Goal: Transaction & Acquisition: Purchase product/service

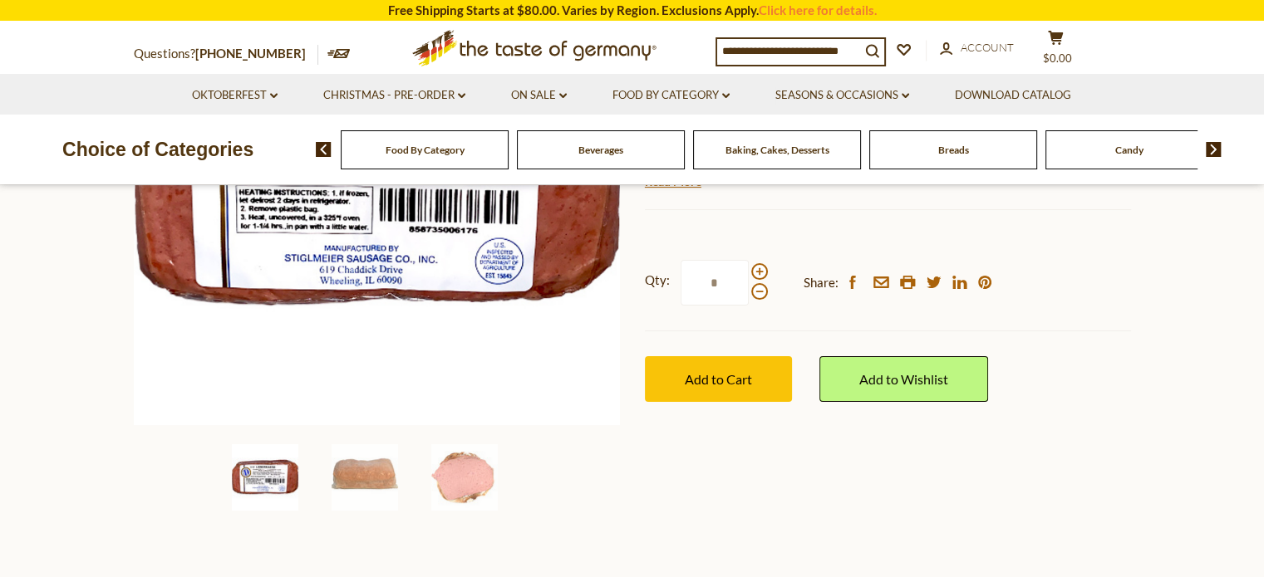
scroll to position [356, 0]
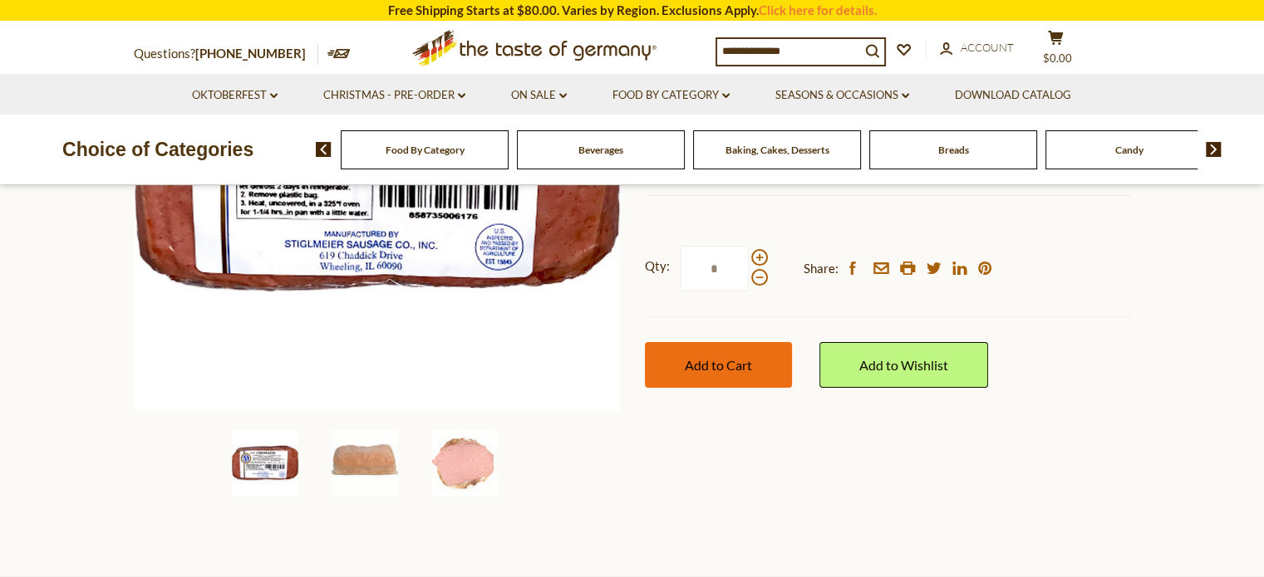
click at [718, 365] on span "Add to Cart" at bounding box center [718, 365] width 67 height 16
click at [1062, 49] on button "cart $32.95" at bounding box center [1056, 51] width 50 height 42
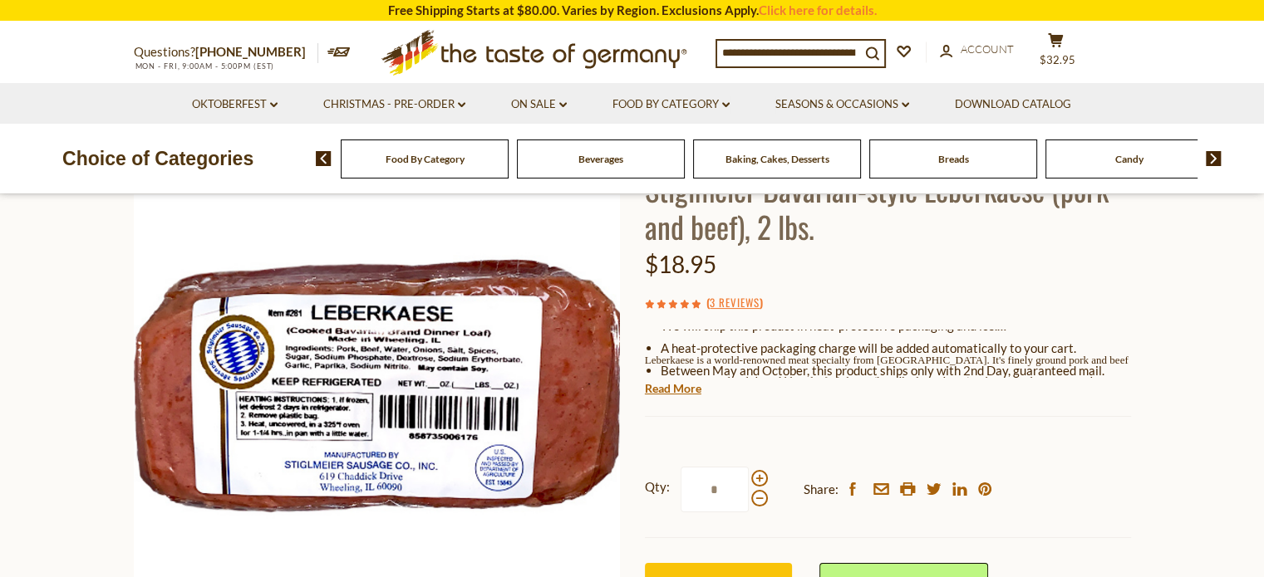
click at [814, 159] on span "Baking, Cakes, Desserts" at bounding box center [777, 159] width 104 height 12
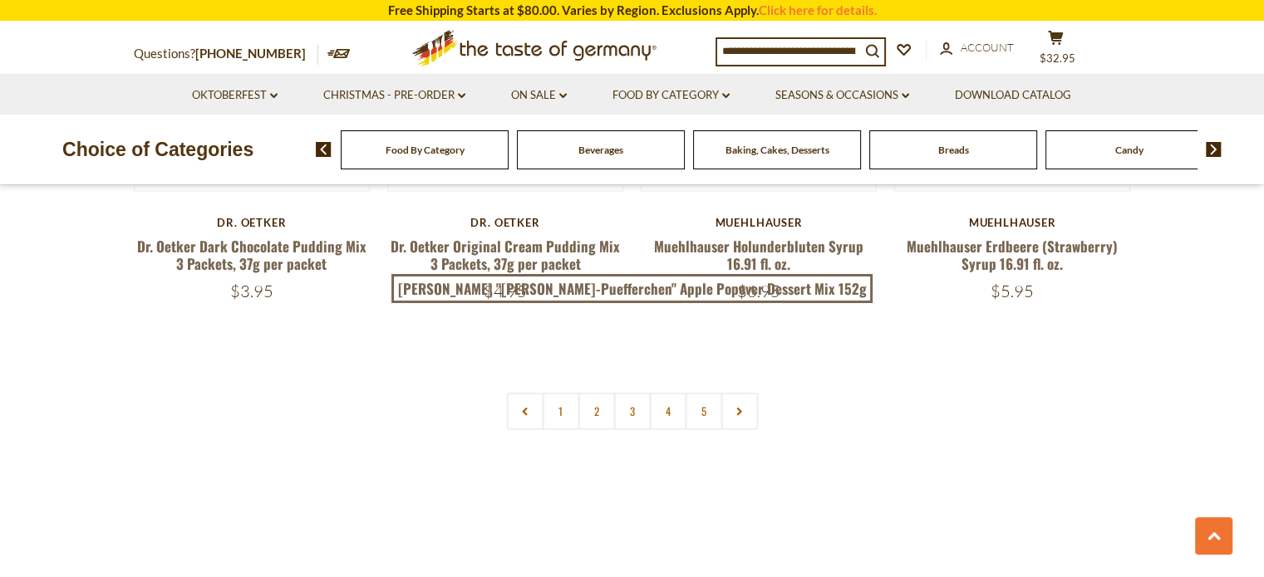
scroll to position [3986, 0]
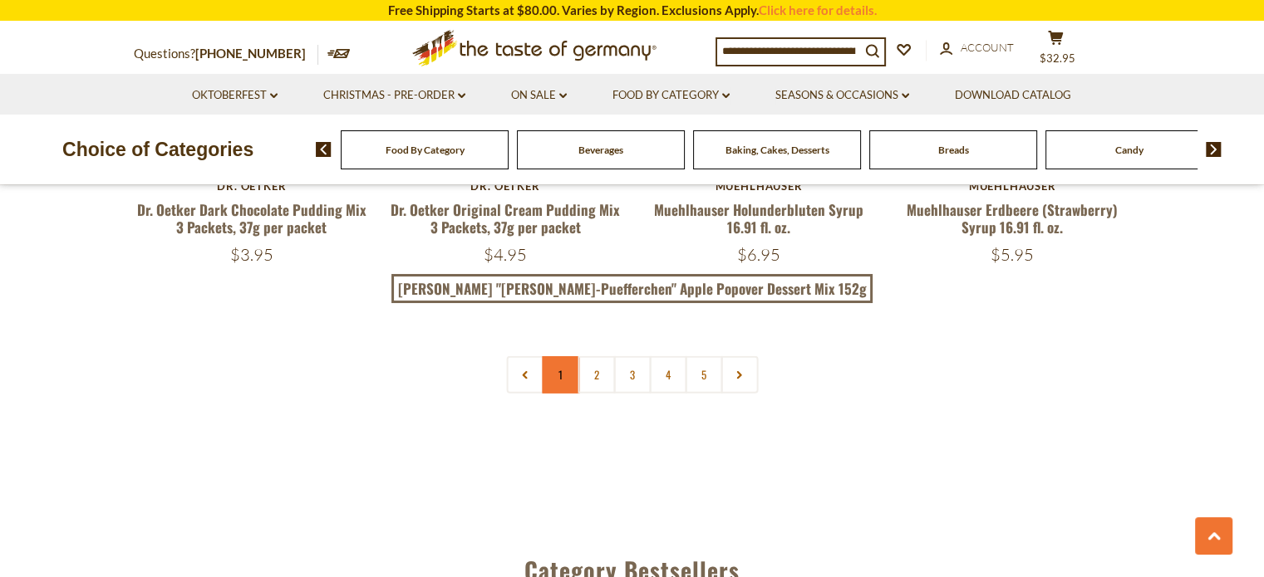
click at [563, 356] on link "1" at bounding box center [560, 374] width 37 height 37
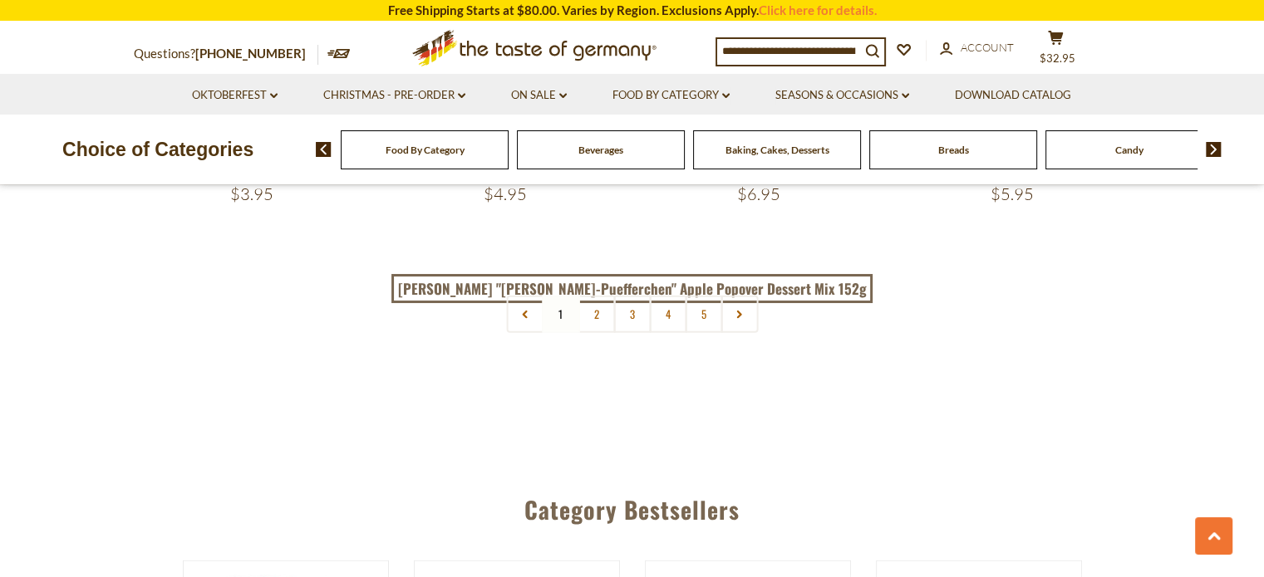
scroll to position [3981, 0]
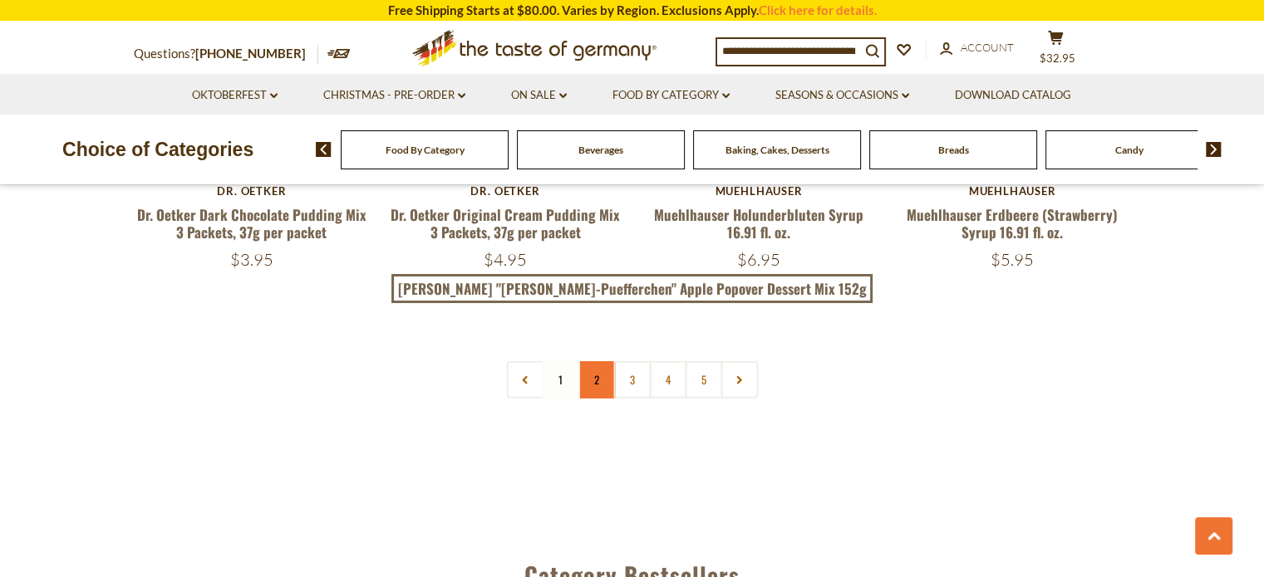
click at [592, 361] on link "2" at bounding box center [595, 379] width 37 height 37
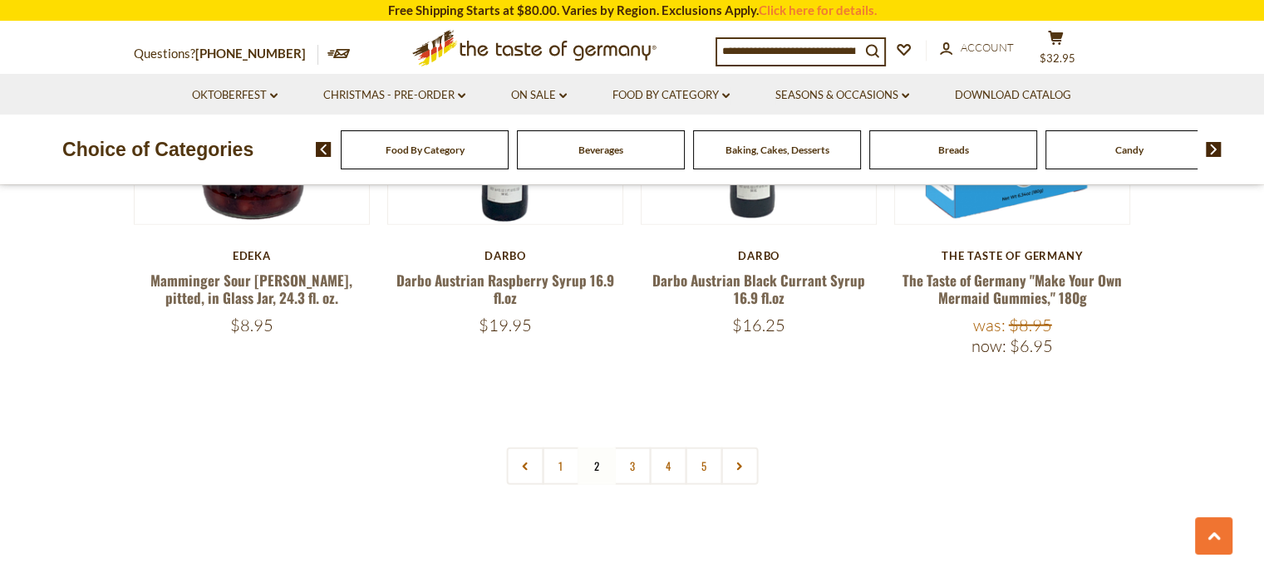
scroll to position [3890, 0]
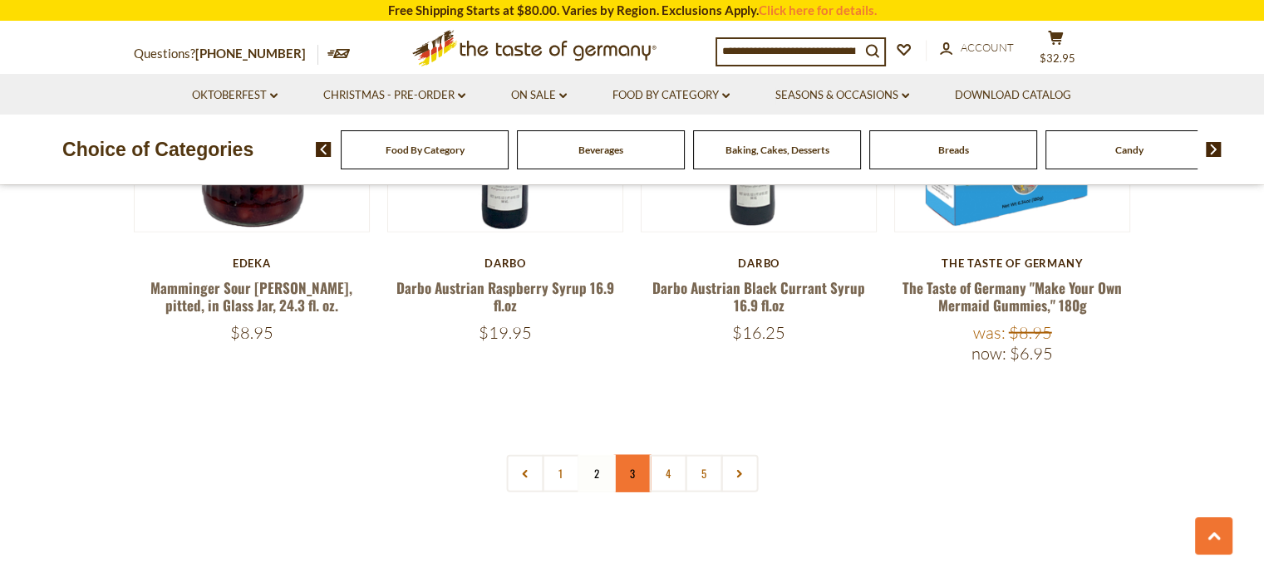
click at [631, 458] on link "3" at bounding box center [631, 473] width 37 height 37
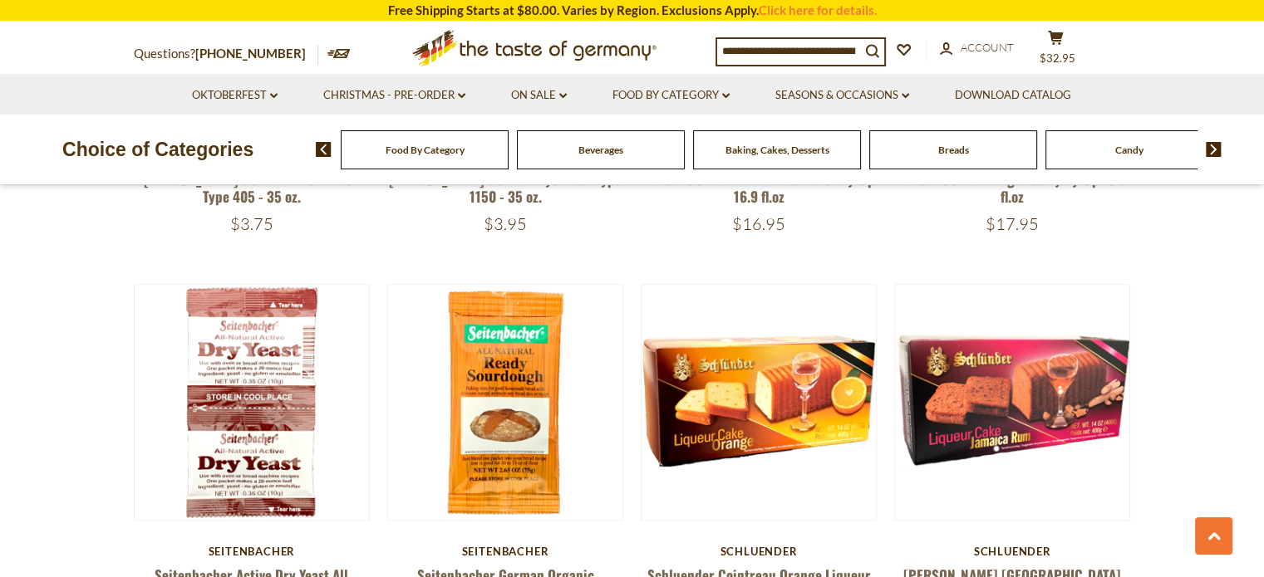
scroll to position [618, 0]
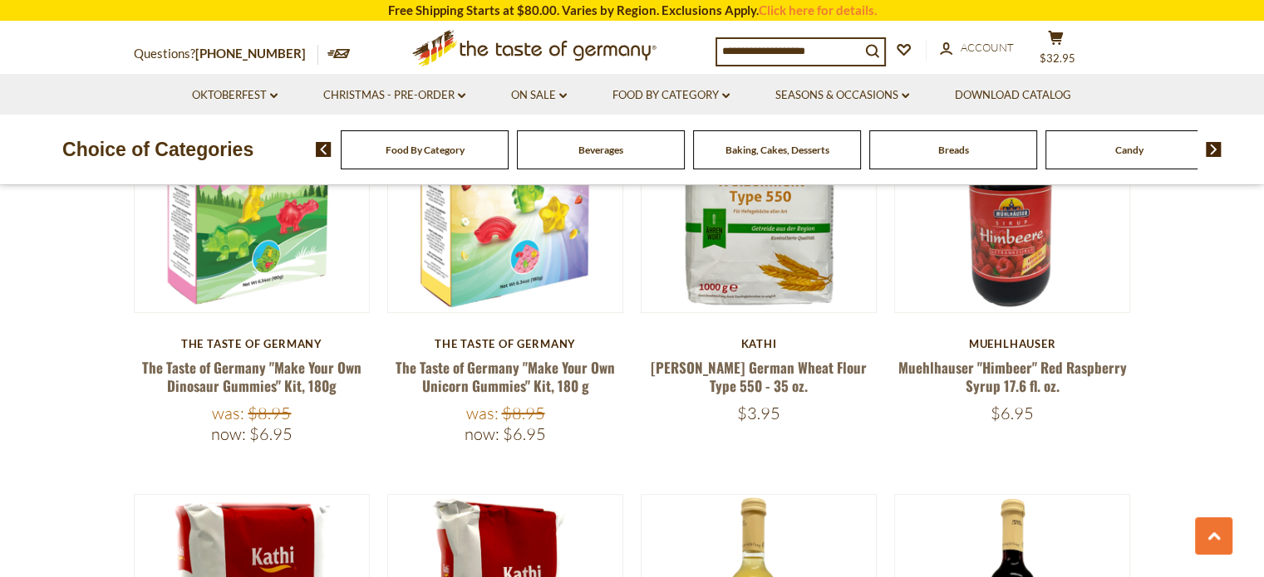
click at [811, 50] on input at bounding box center [788, 50] width 143 height 23
click at [840, 54] on input at bounding box center [788, 50] width 143 height 23
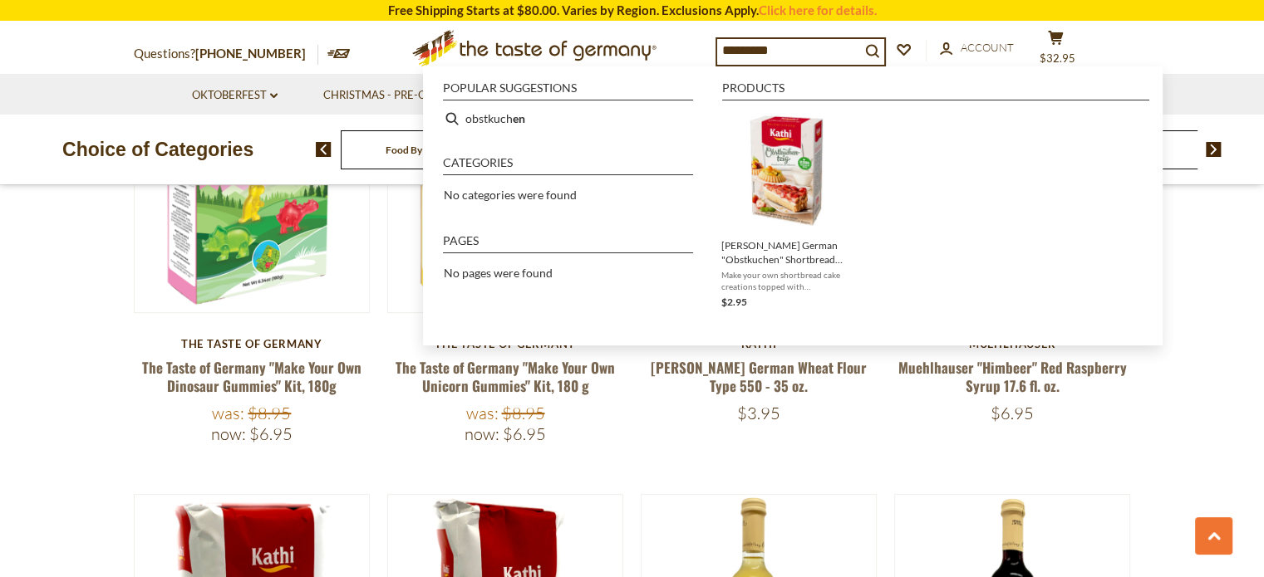
type input "**********"
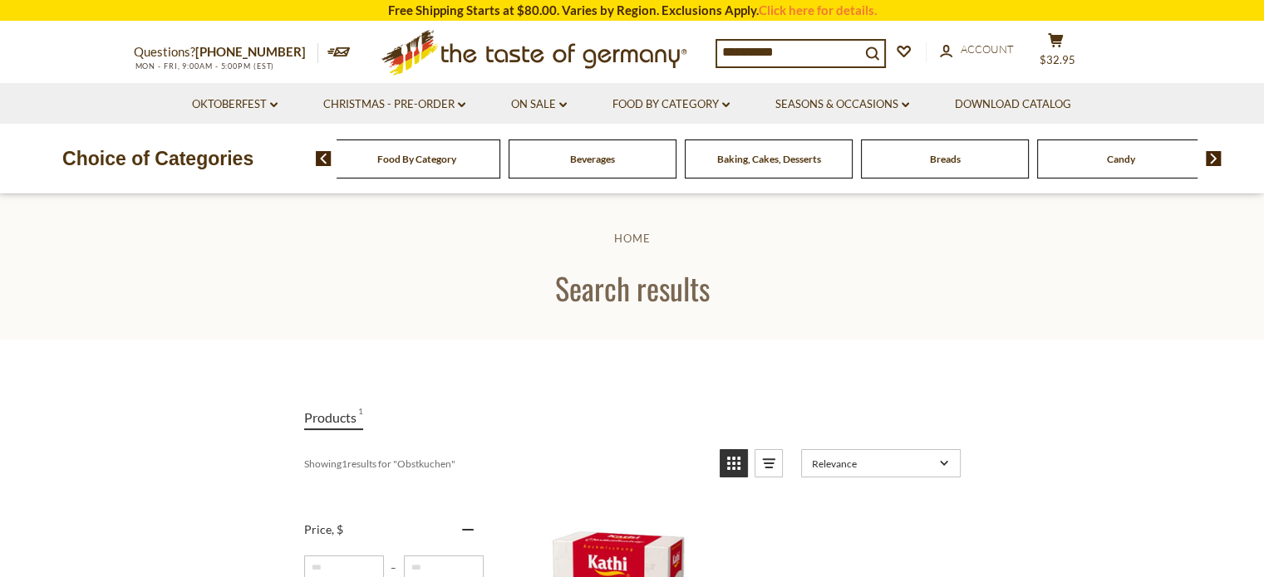
scroll to position [1, 0]
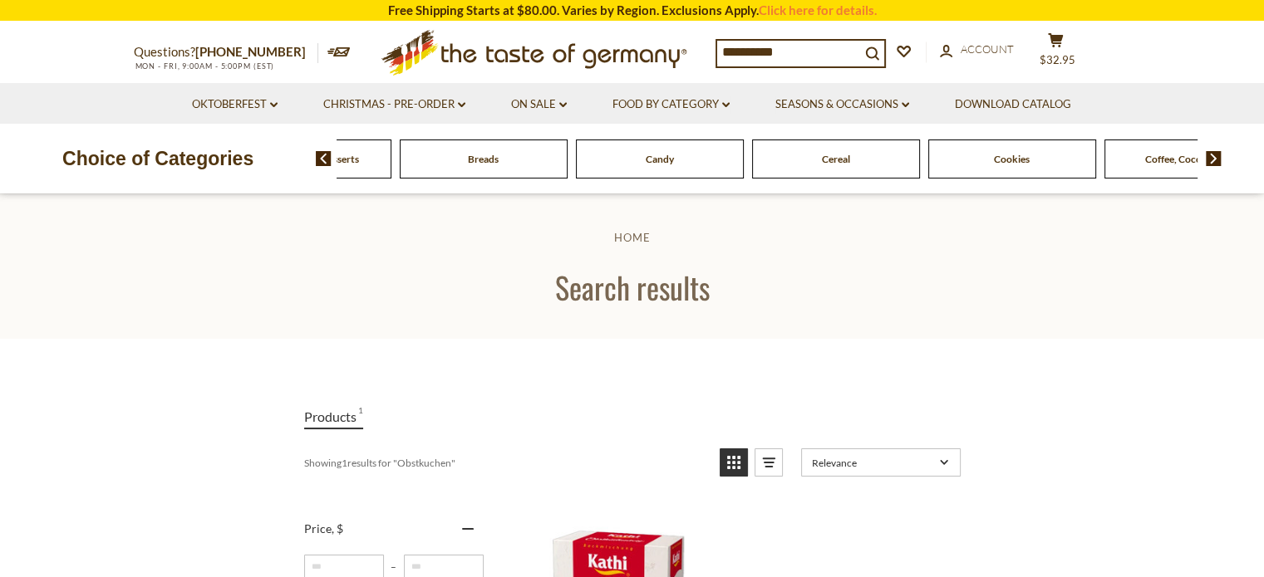
click at [804, 45] on input "**********" at bounding box center [788, 52] width 143 height 23
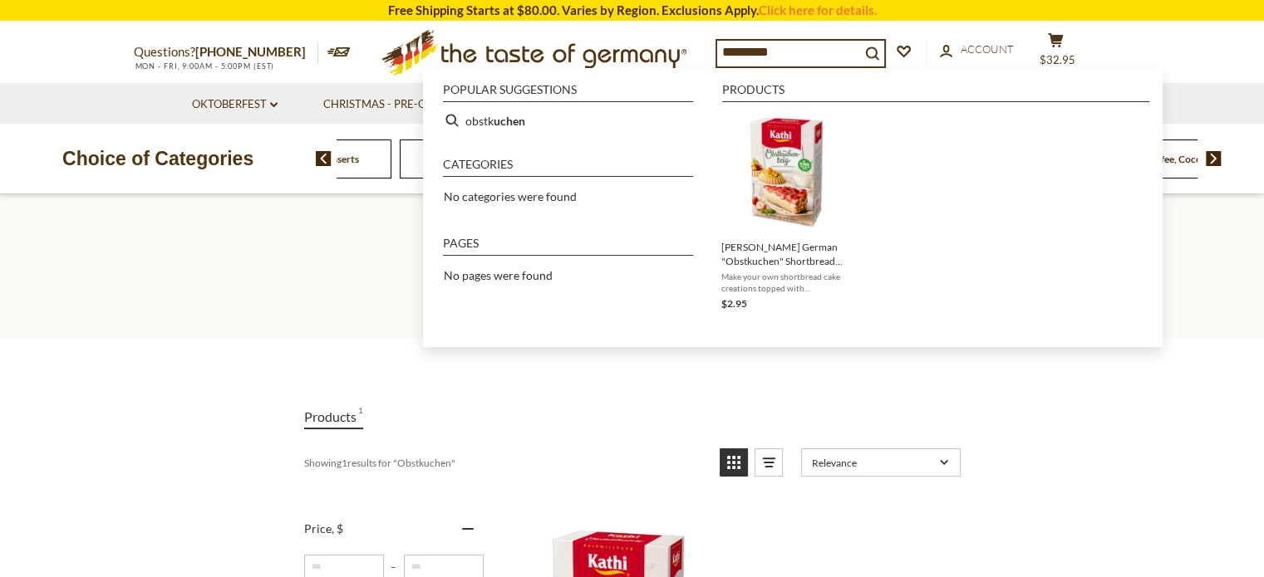
type input "**********"
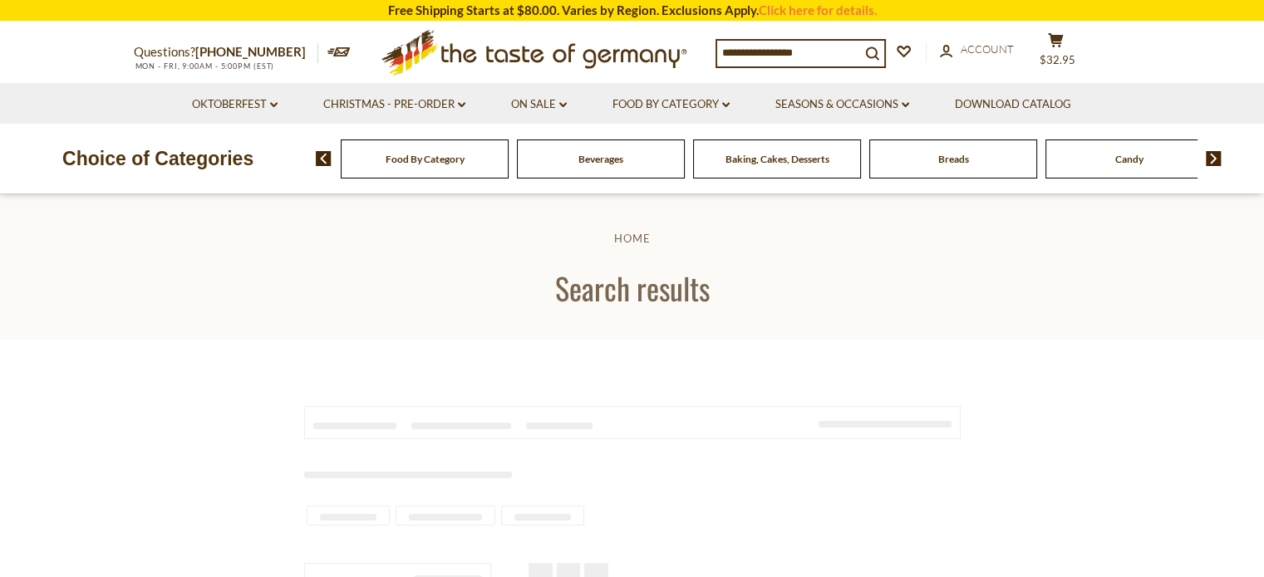
type input "**********"
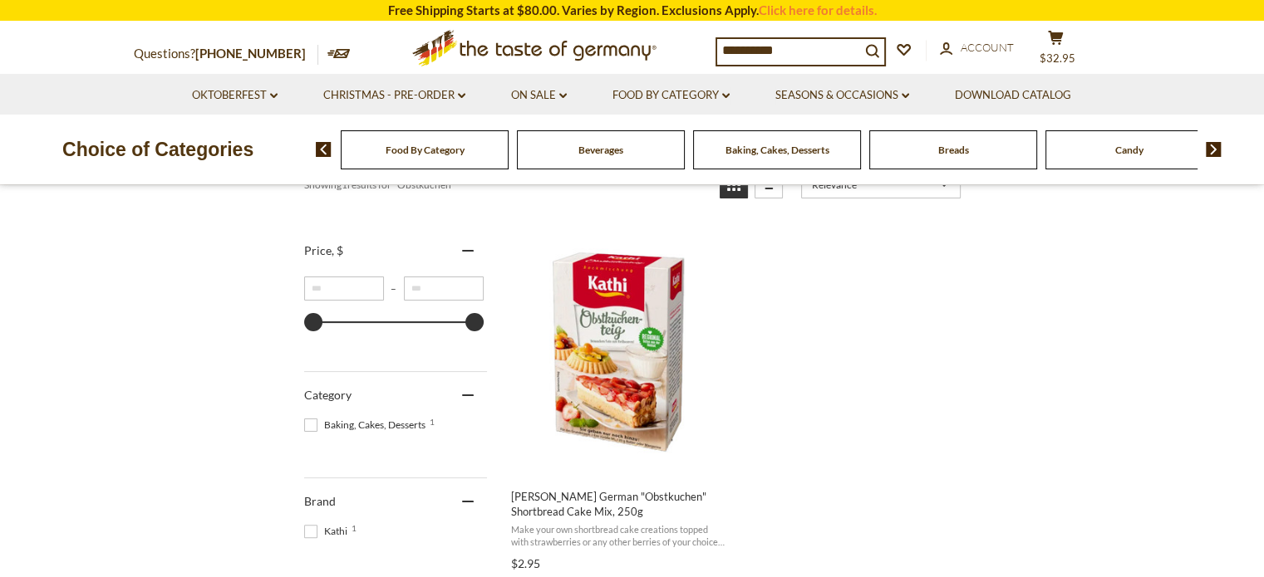
scroll to position [273, 0]
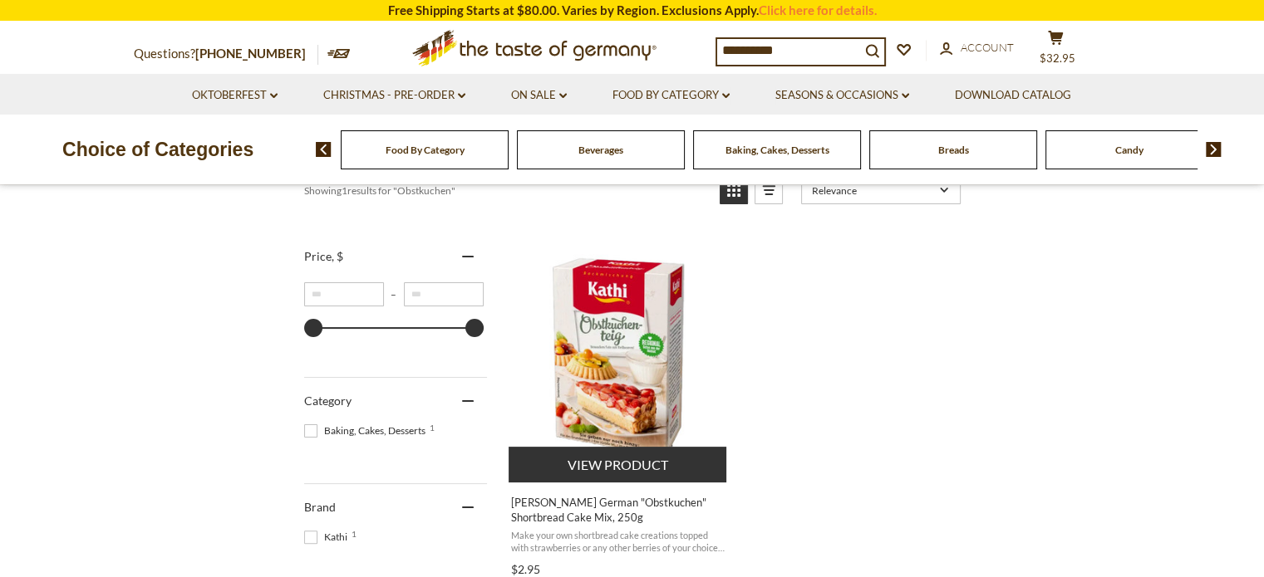
click at [652, 362] on img "Kathi German" at bounding box center [618, 358] width 220 height 220
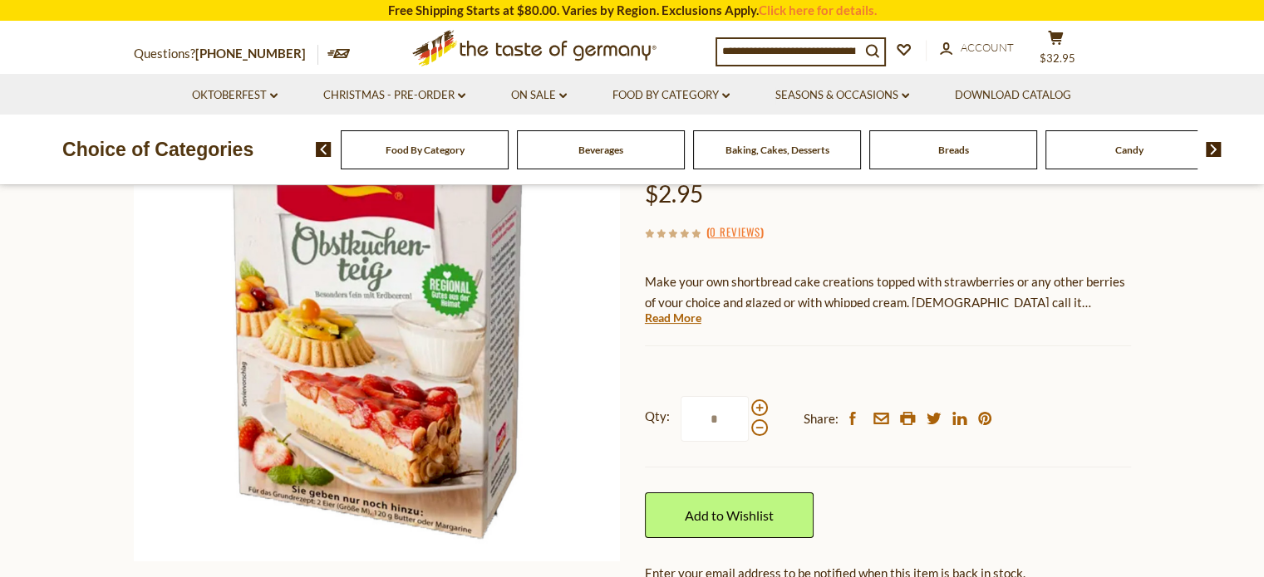
scroll to position [210, 0]
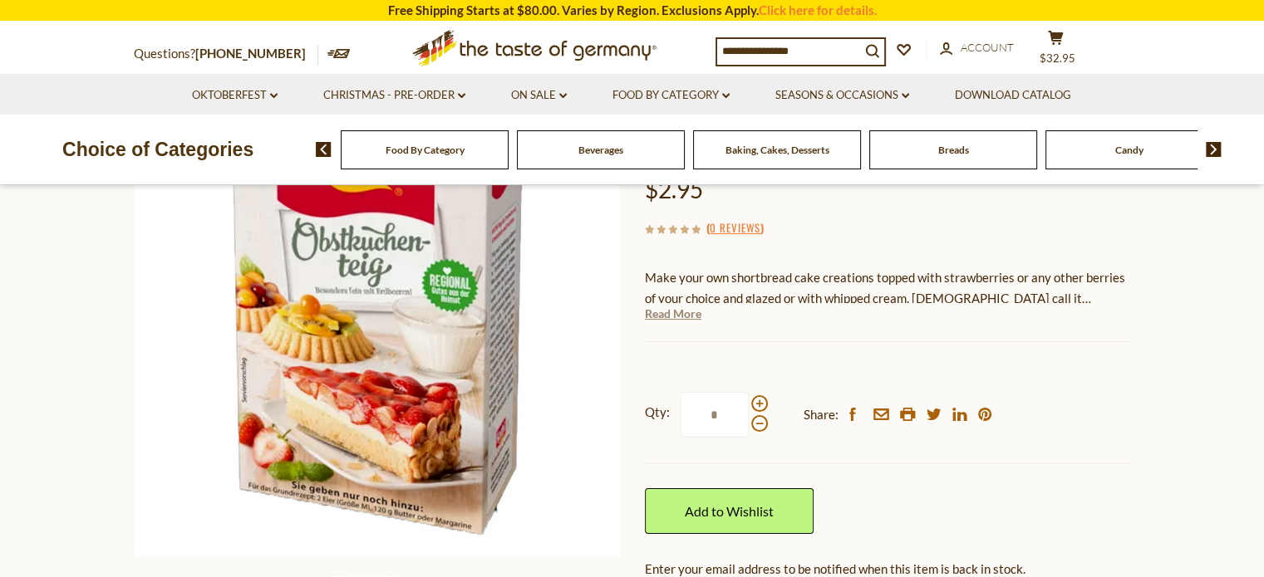
click at [685, 315] on link "Read More" at bounding box center [673, 314] width 56 height 17
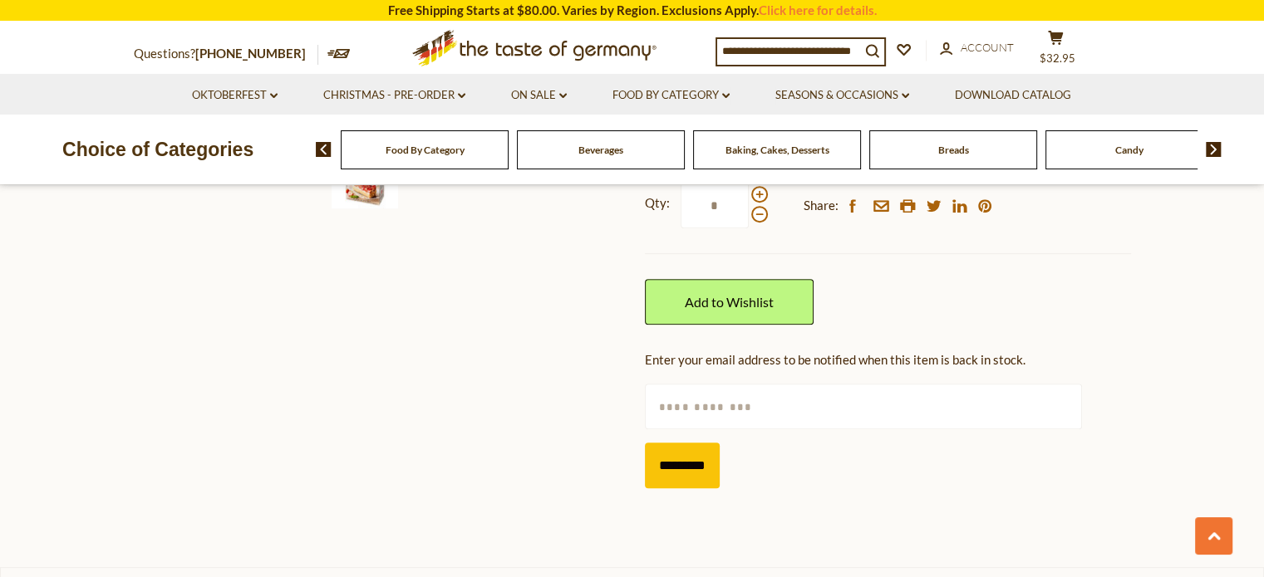
scroll to position [649, 0]
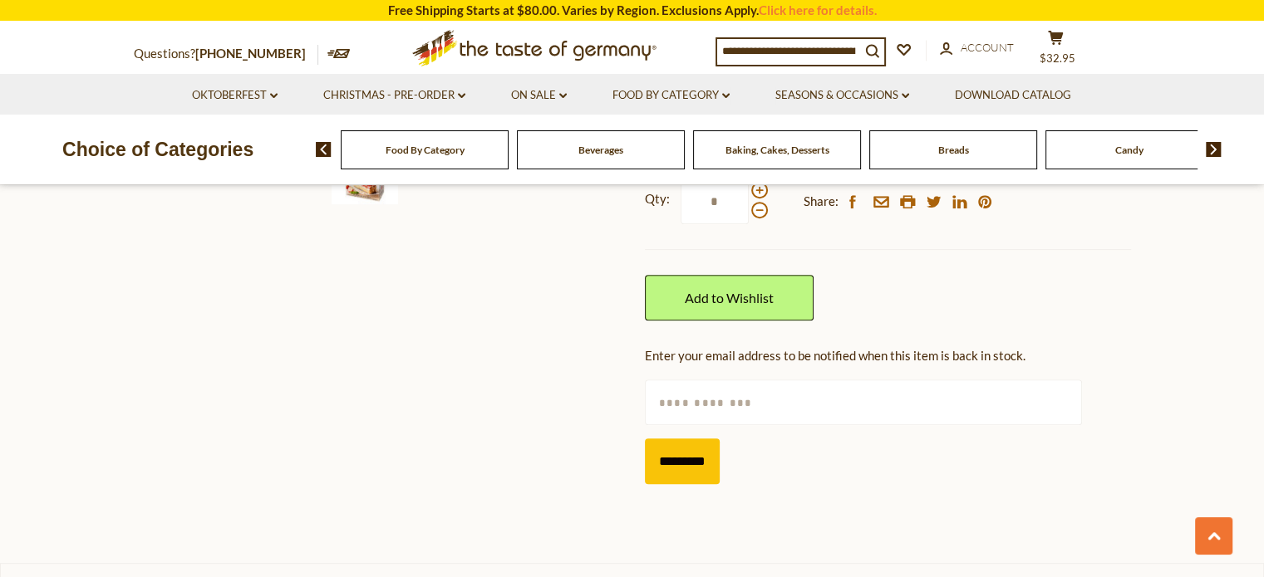
click at [878, 383] on input "text" at bounding box center [863, 403] width 437 height 46
type input "**********"
click at [699, 451] on input "*********" at bounding box center [682, 462] width 75 height 46
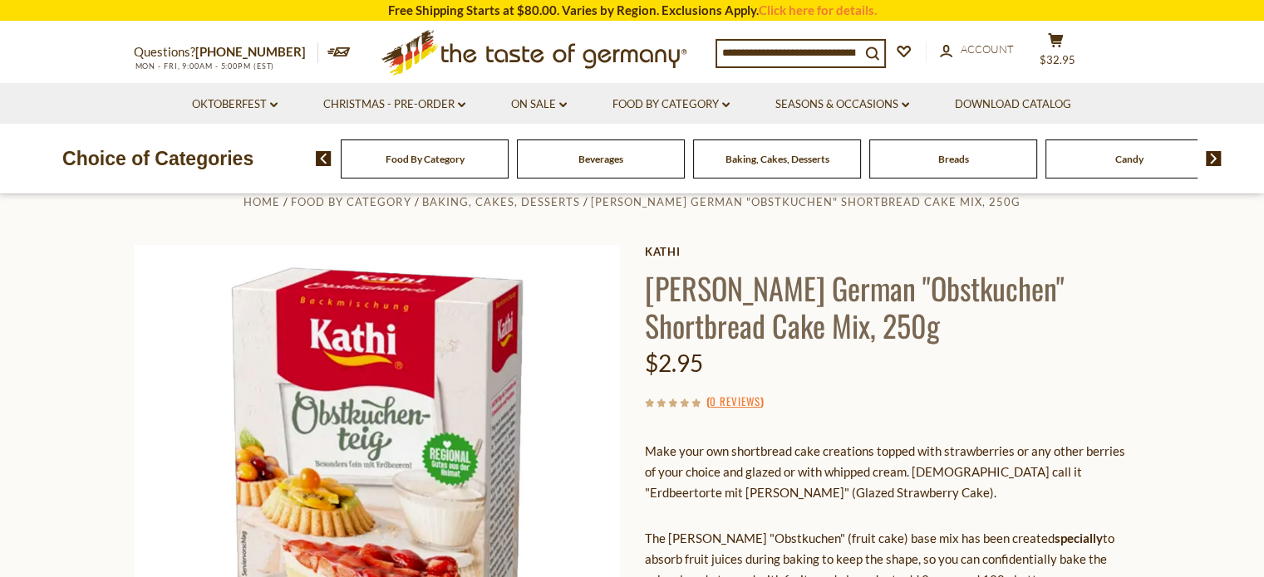
scroll to position [0, 0]
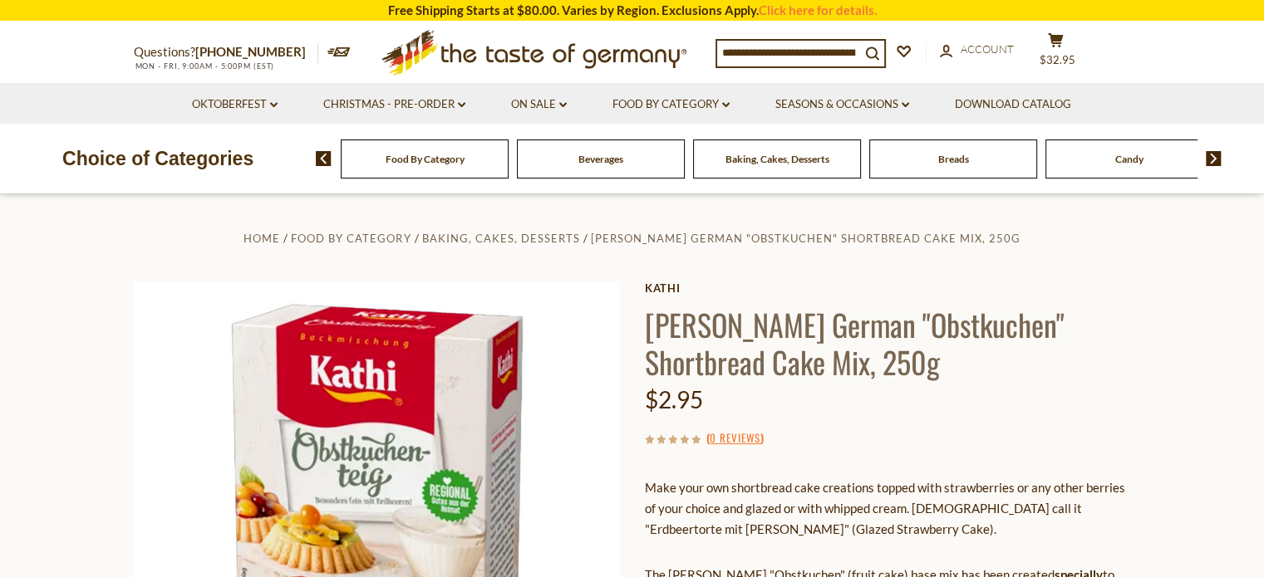
click at [508, 160] on div "Breads" at bounding box center [425, 159] width 168 height 39
click at [508, 171] on div "Candy" at bounding box center [425, 159] width 168 height 39
click at [1122, 154] on span "Candy" at bounding box center [1129, 159] width 28 height 12
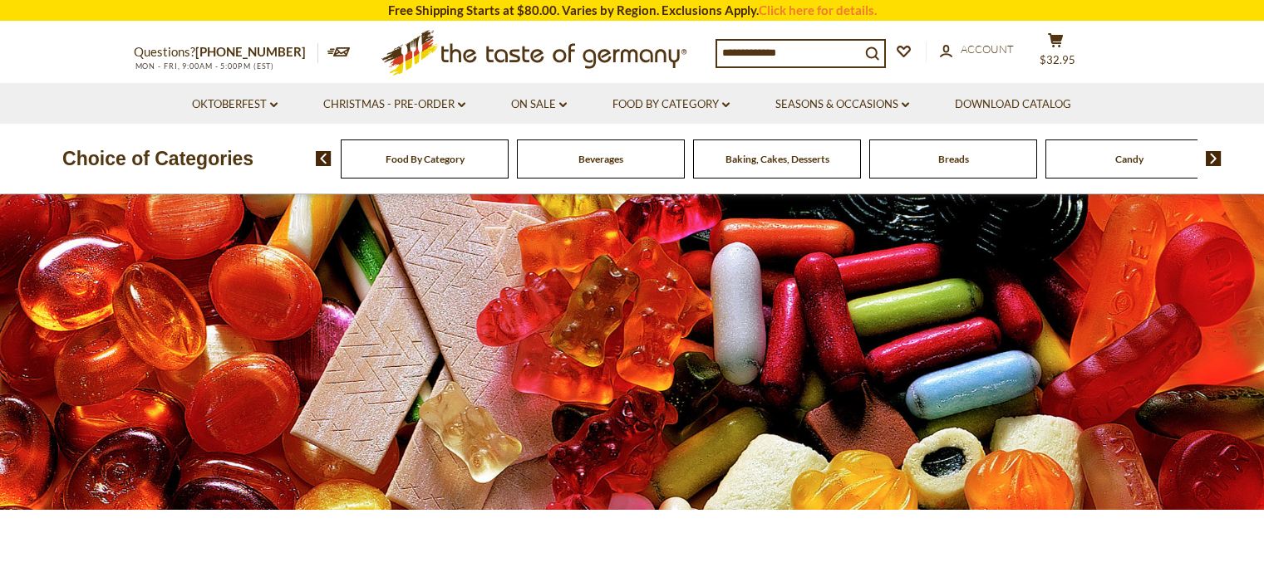
click at [1122, 154] on span "Candy" at bounding box center [1129, 159] width 28 height 12
drag, startPoint x: 0, startPoint y: 0, endPoint x: 1122, endPoint y: 154, distance: 1132.9
click at [1122, 154] on span "Candy" at bounding box center [1129, 159] width 28 height 12
click at [619, 160] on span "Beverages" at bounding box center [600, 159] width 45 height 12
